Goal: Transaction & Acquisition: Purchase product/service

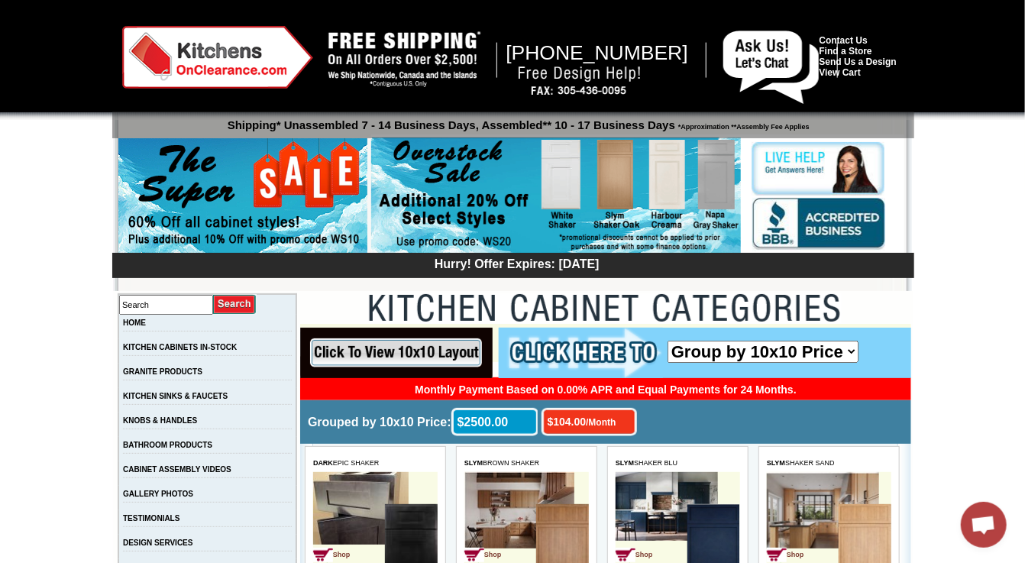
click at [847, 350] on select "Group by 10x10 Price Group by Color" at bounding box center [762, 351] width 191 height 22
click at [667, 340] on select "Group by 10x10 Price Group by Color" at bounding box center [762, 351] width 191 height 22
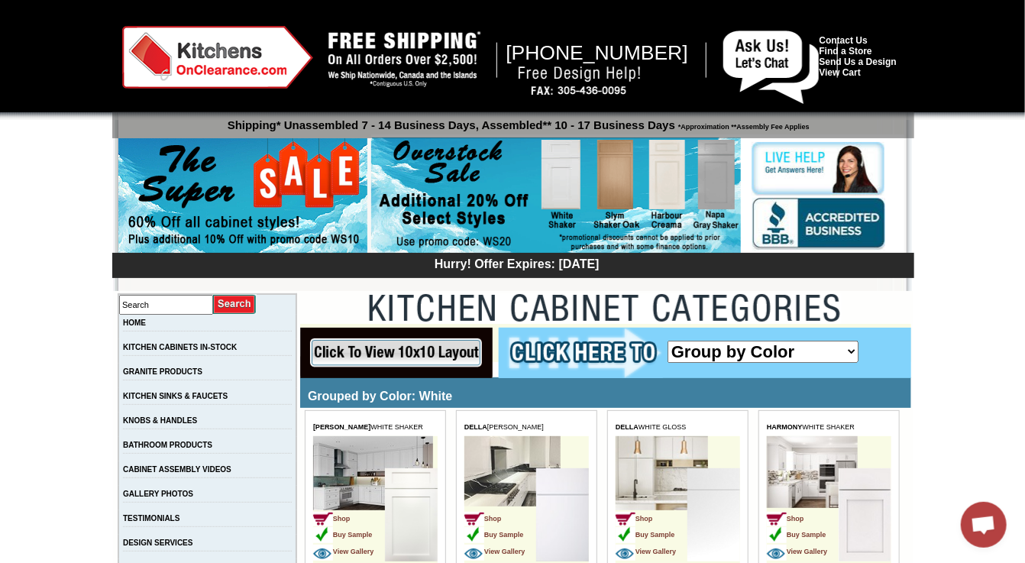
click at [847, 346] on select "Group by 10x10 Price Group by Color" at bounding box center [762, 351] width 191 height 22
select select "price_group_sort"
click at [667, 340] on select "Group by 10x10 Price Group by Color" at bounding box center [762, 351] width 191 height 22
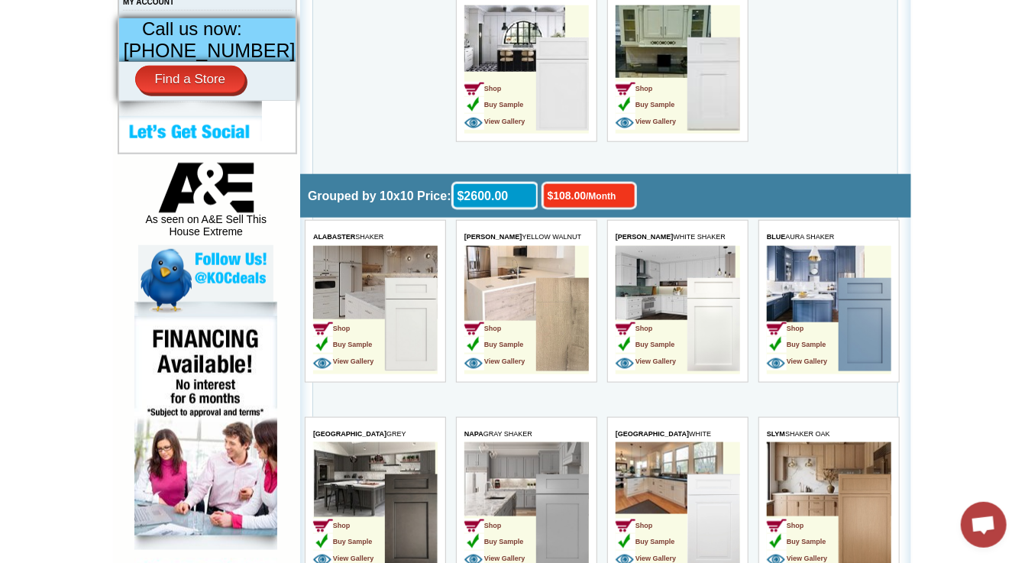
scroll to position [841, 0]
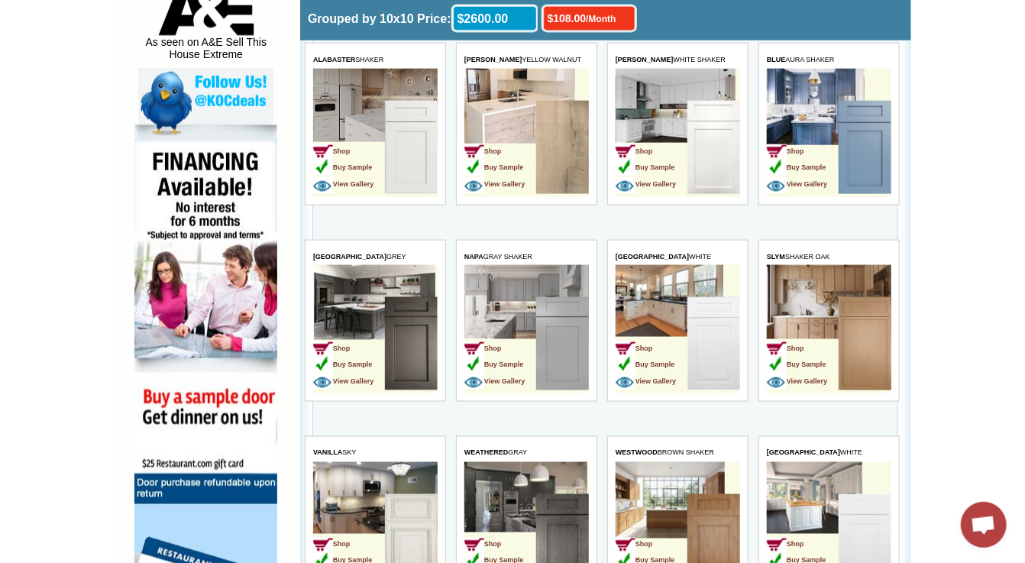
click at [558, 323] on img at bounding box center [562, 344] width 53 height 93
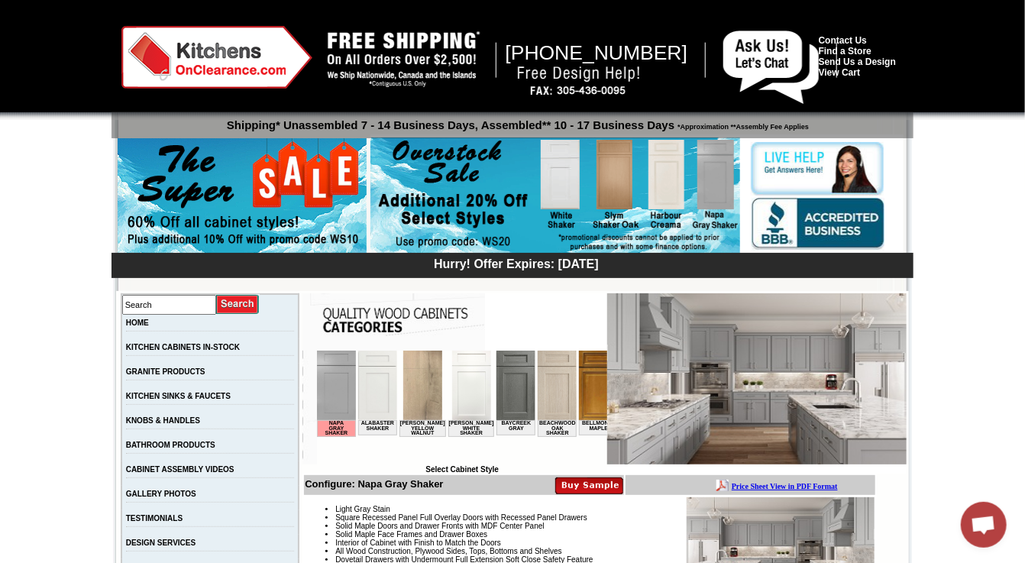
click at [336, 394] on img at bounding box center [336, 385] width 39 height 70
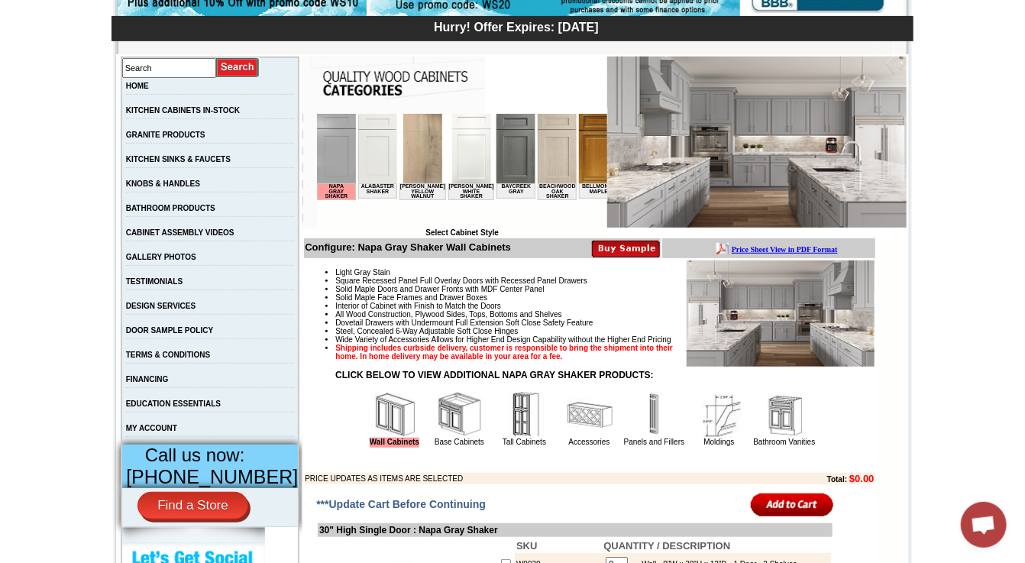
scroll to position [229, 0]
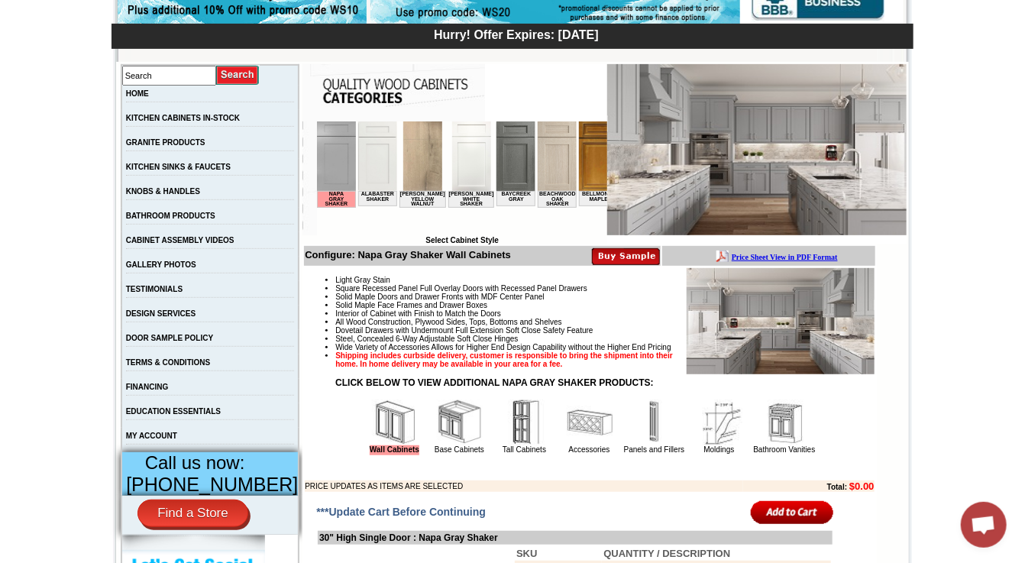
click at [633, 256] on img at bounding box center [626, 256] width 68 height 18
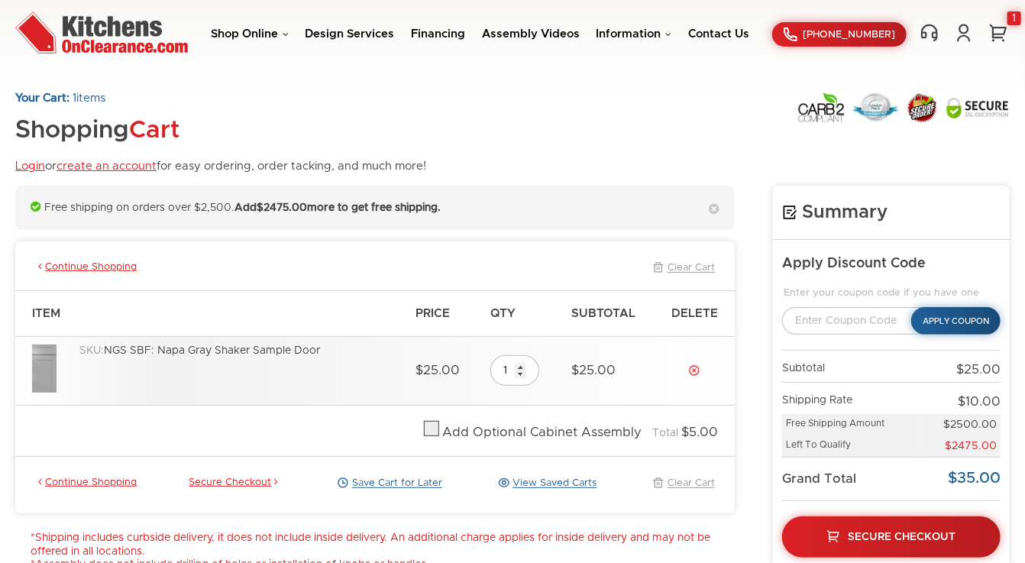
click at [47, 368] on img at bounding box center [44, 369] width 24 height 48
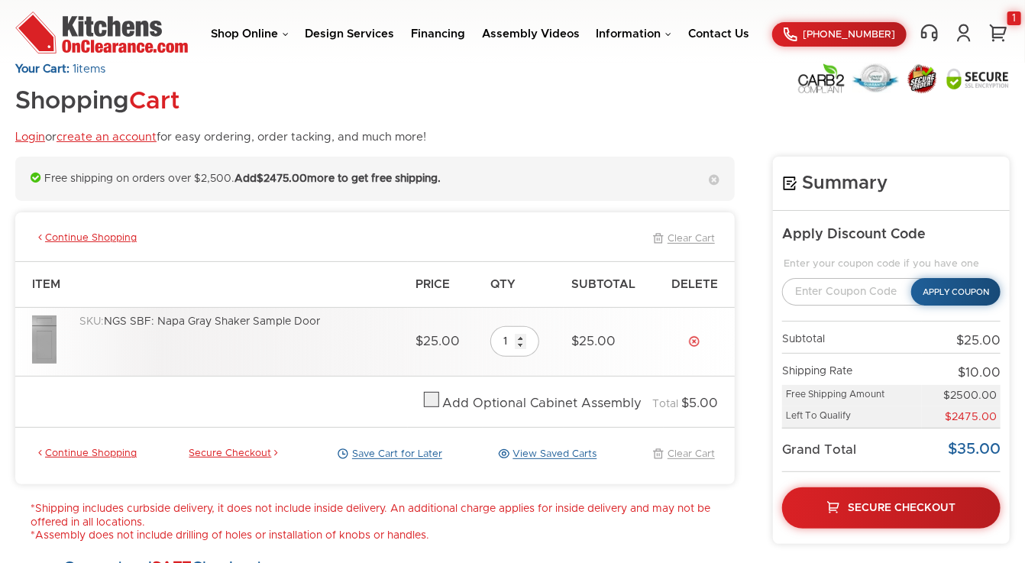
scroll to position [153, 0]
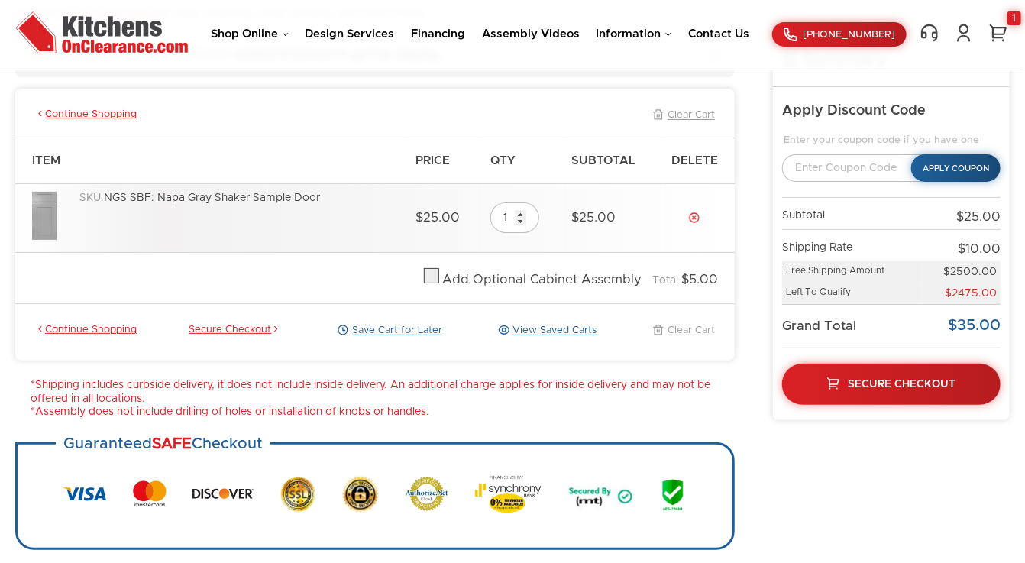
click at [50, 219] on img at bounding box center [44, 216] width 24 height 48
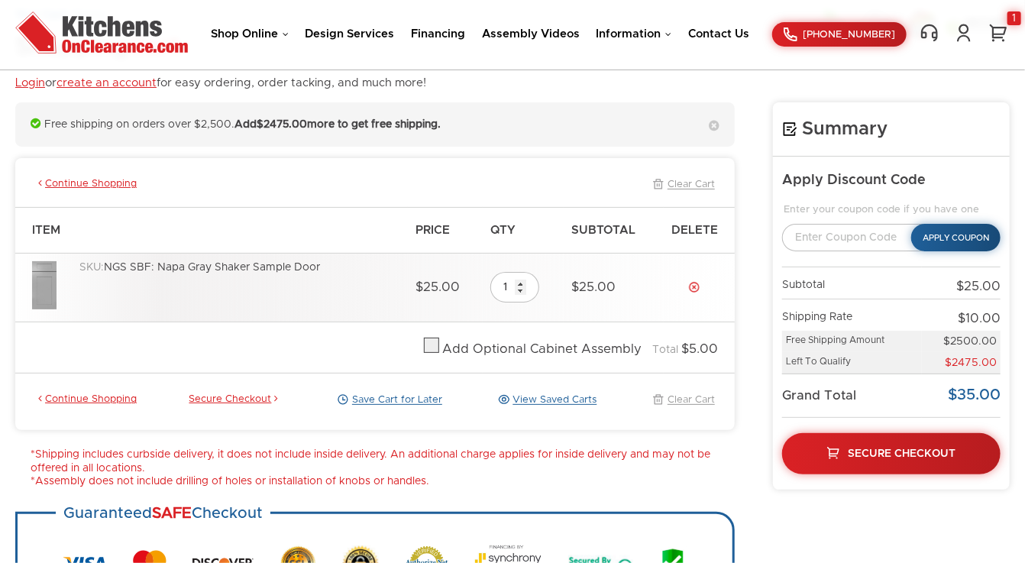
scroll to position [76, 0]
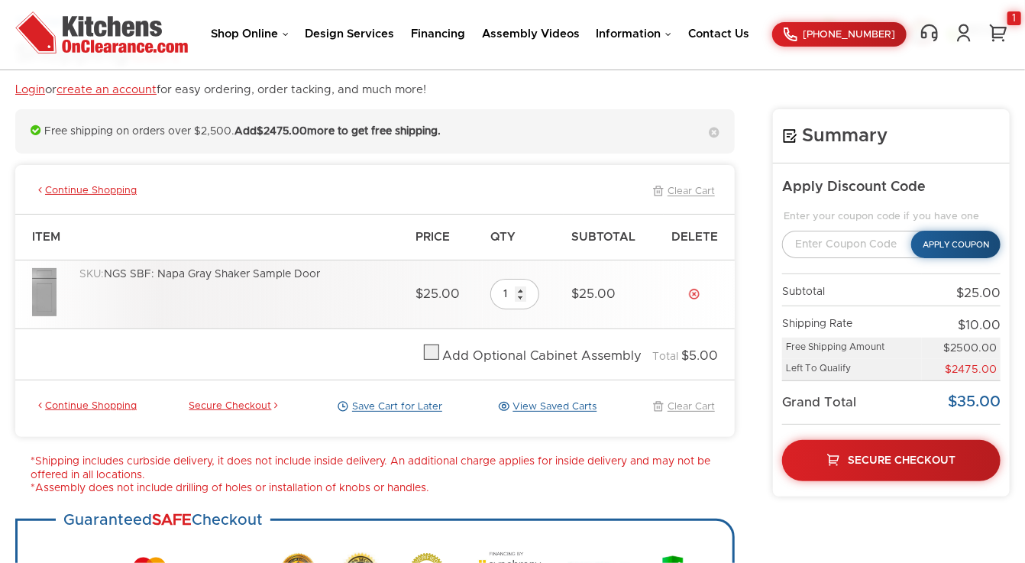
click at [36, 288] on img at bounding box center [44, 292] width 24 height 48
